Goal: Navigation & Orientation: Find specific page/section

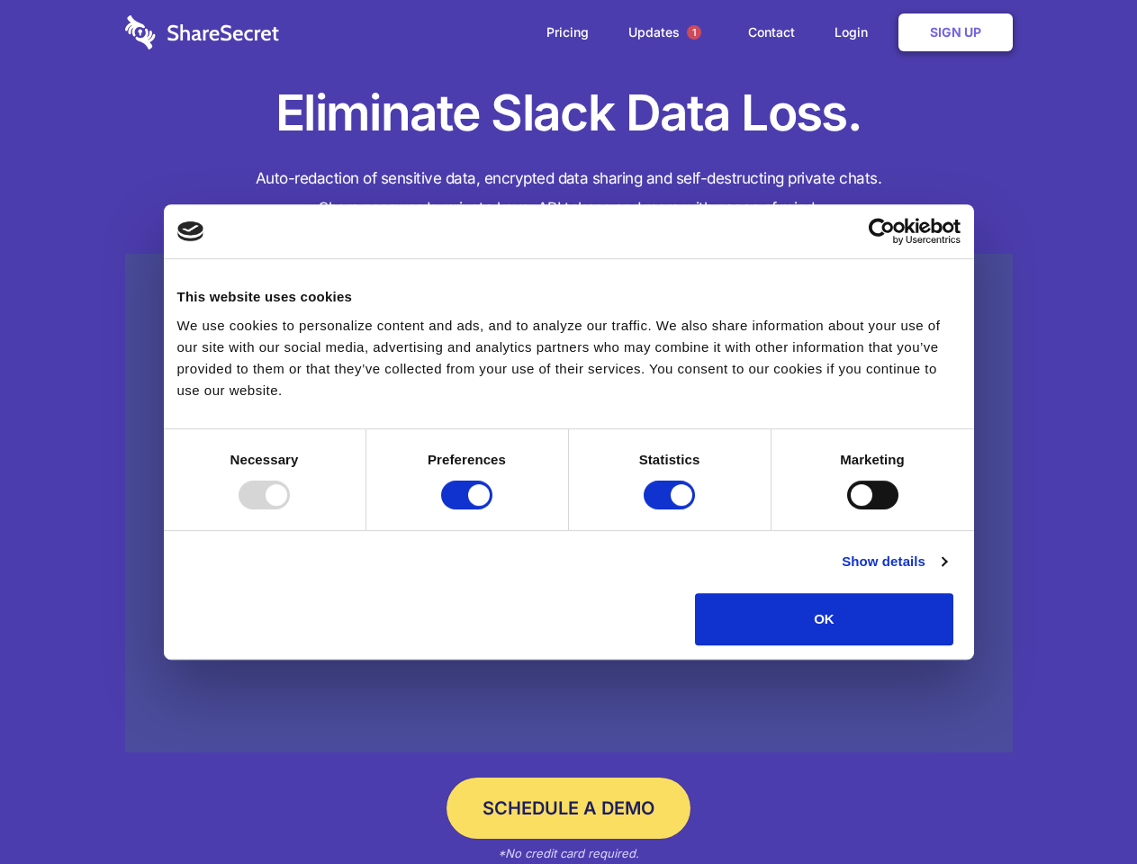
click at [290, 510] on div at bounding box center [264, 495] width 51 height 29
click at [493, 510] on input "Preferences" at bounding box center [466, 495] width 51 height 29
checkbox input "false"
click at [672, 510] on input "Statistics" at bounding box center [669, 495] width 51 height 29
checkbox input "false"
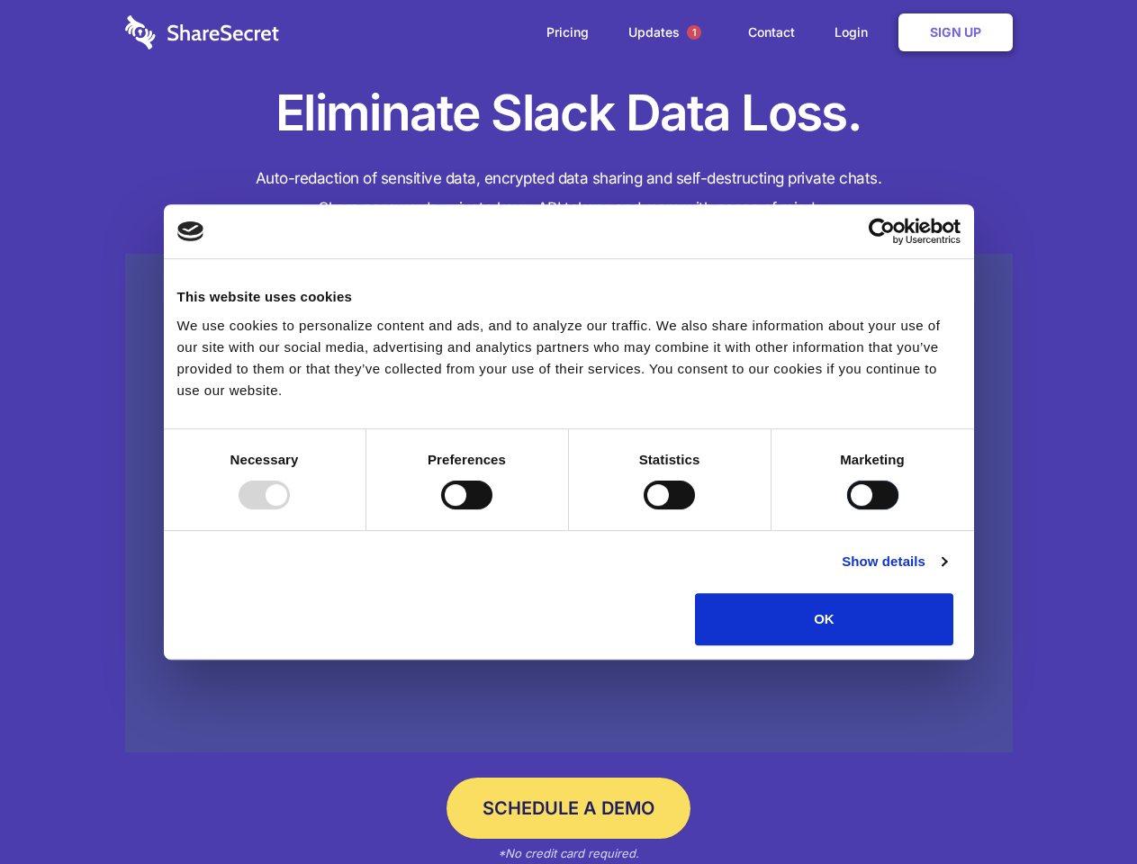
click at [847, 510] on input "Marketing" at bounding box center [872, 495] width 51 height 29
checkbox input "true"
click at [946, 573] on link "Show details" at bounding box center [894, 562] width 104 height 22
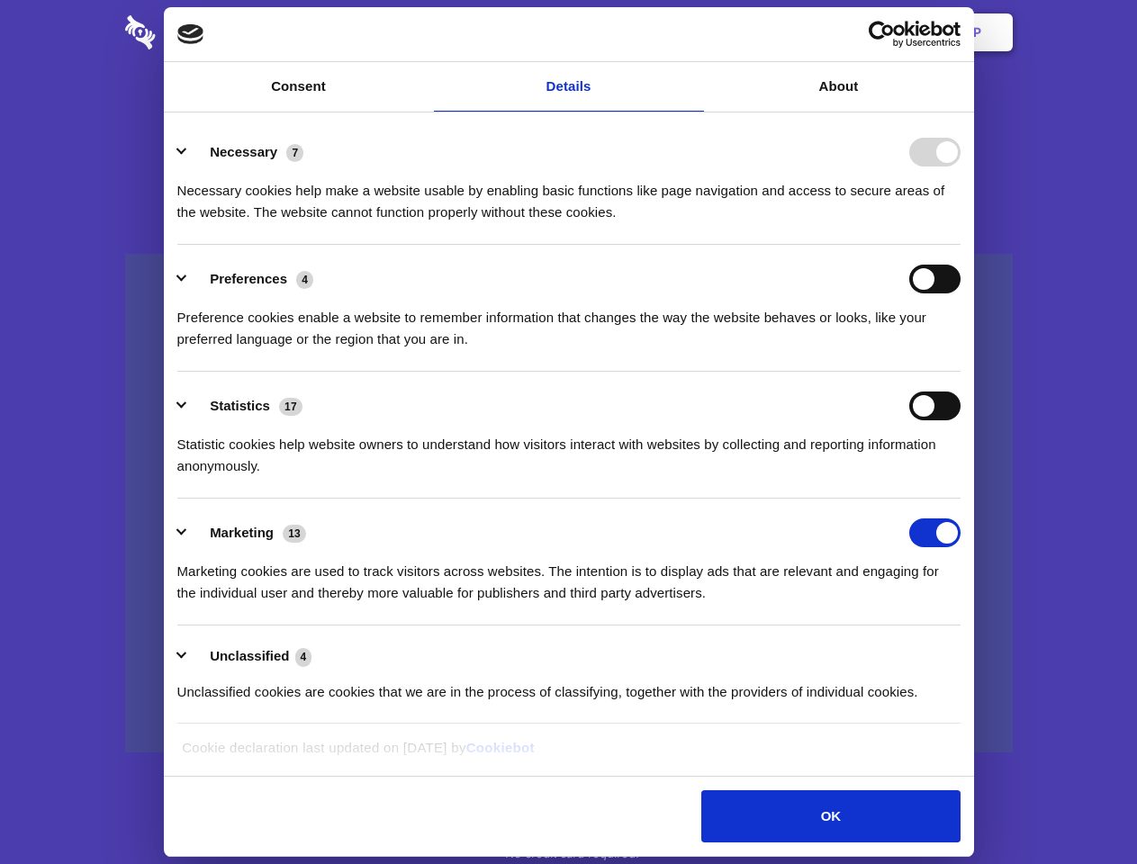
click at [961, 223] on div "Necessary cookies help make a website usable by enabling basic functions like p…" at bounding box center [568, 195] width 783 height 57
click at [693, 32] on span "1" at bounding box center [694, 32] width 14 height 14
